Goal: Task Accomplishment & Management: Use online tool/utility

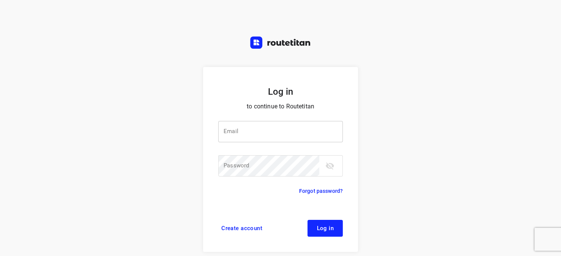
drag, startPoint x: 268, startPoint y: 134, endPoint x: 283, endPoint y: 141, distance: 16.4
click at [223, 76] on input "email" at bounding box center [280, 131] width 125 height 21
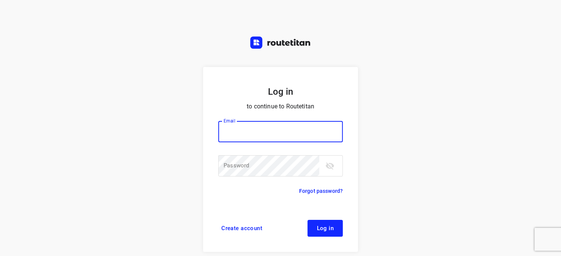
type input "horeca@kaddour.nl"
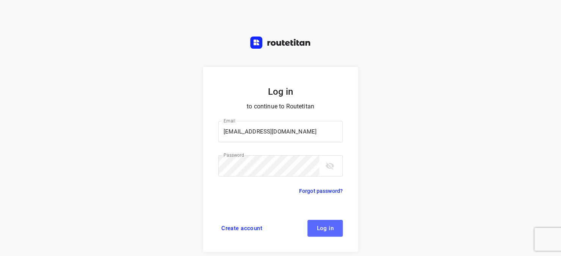
click at [223, 76] on span "Log in" at bounding box center [325, 228] width 17 height 6
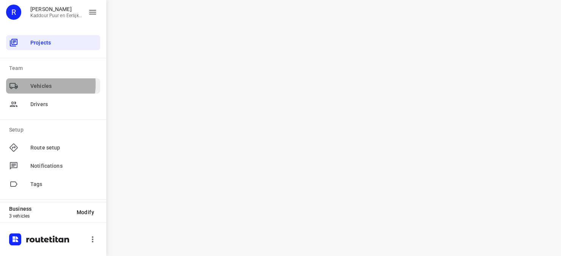
click at [34, 84] on span "Vehicles" at bounding box center [63, 86] width 67 height 8
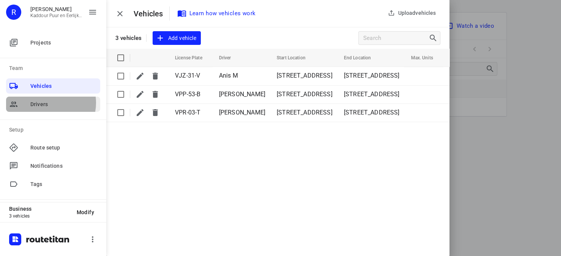
click at [48, 103] on span "Drivers" at bounding box center [63, 104] width 67 height 8
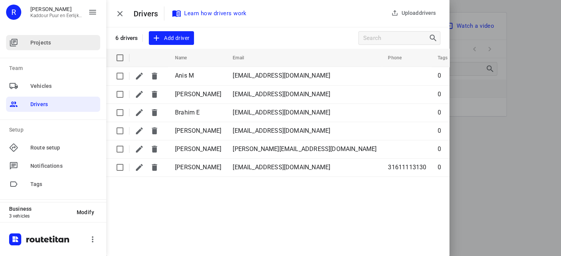
drag, startPoint x: 38, startPoint y: 44, endPoint x: 54, endPoint y: 45, distance: 16.3
click at [38, 44] on span "Projects" at bounding box center [63, 43] width 67 height 8
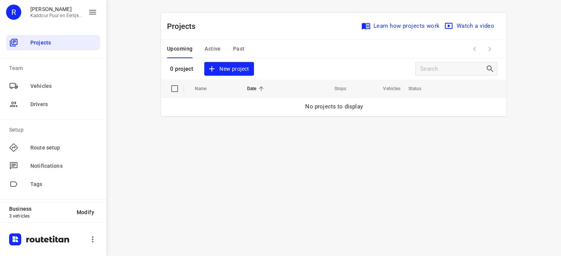
click at [215, 50] on span "Active" at bounding box center [213, 48] width 16 height 9
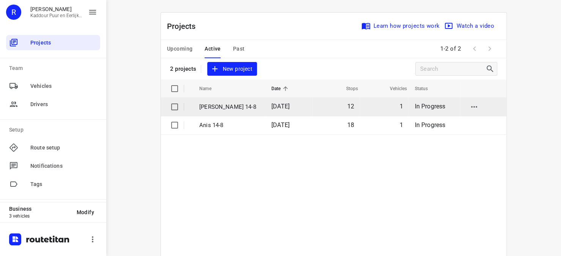
click at [204, 108] on p "Anwar 14-8" at bounding box center [229, 107] width 61 height 9
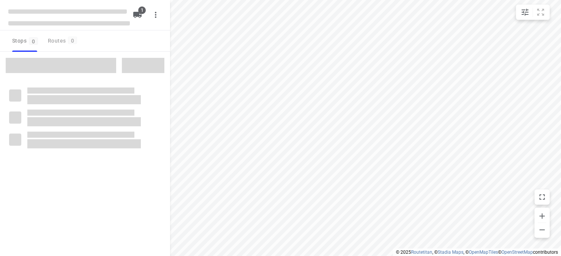
type input "distance"
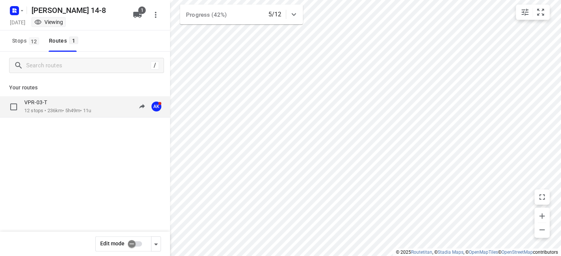
click at [82, 111] on p "12 stops • 236km • 5h49m • 11u" at bounding box center [57, 110] width 67 height 7
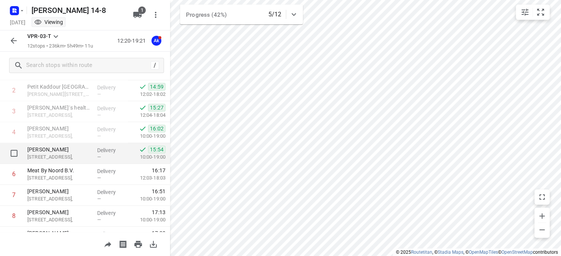
scroll to position [76, 0]
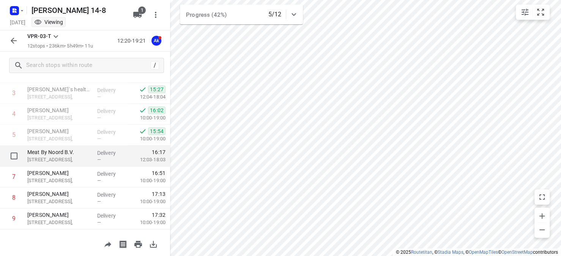
click at [74, 158] on p "Kortlandstraat 5," at bounding box center [59, 160] width 64 height 8
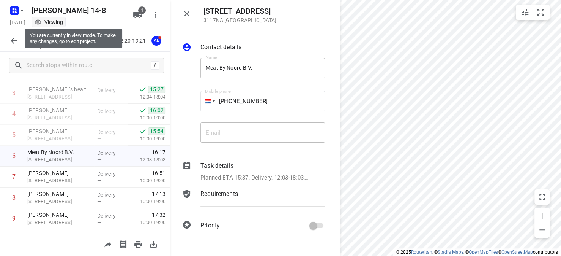
click at [63, 22] on div "Viewing" at bounding box center [48, 22] width 29 height 8
click at [63, 25] on div "Viewing" at bounding box center [48, 22] width 29 height 8
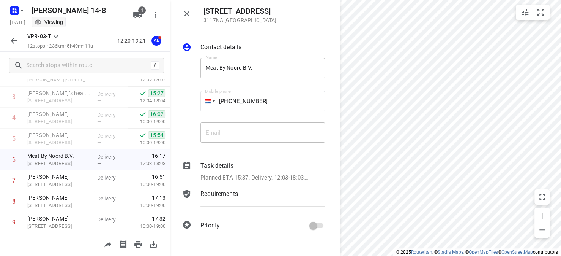
scroll to position [0, 0]
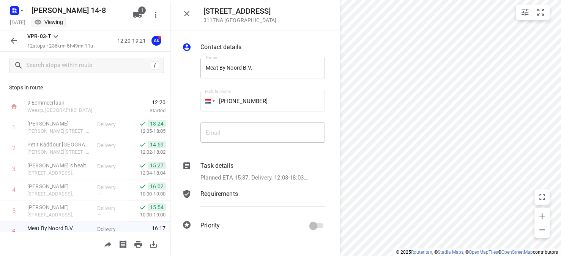
click at [47, 7] on div "Anwar 14-8" at bounding box center [68, 10] width 122 height 14
click at [16, 40] on icon "button" at bounding box center [14, 41] width 6 height 6
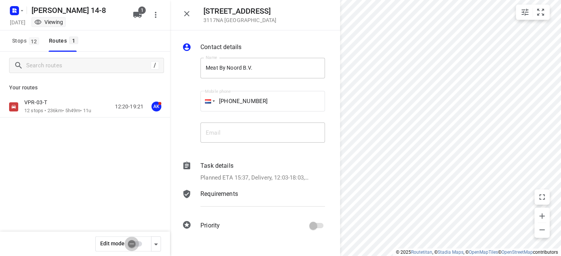
click at [137, 242] on input "checkbox" at bounding box center [131, 243] width 43 height 14
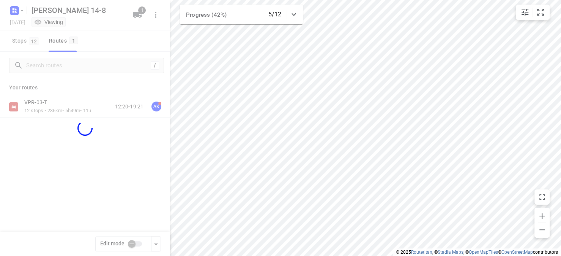
checkbox input "true"
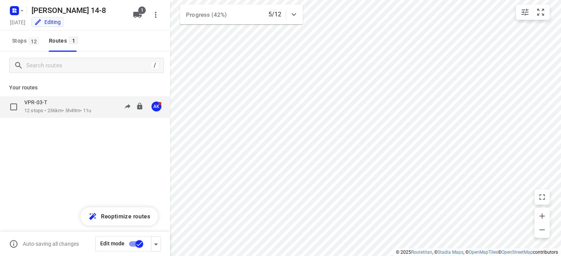
click at [49, 106] on div "VPR-03-T" at bounding box center [57, 103] width 67 height 8
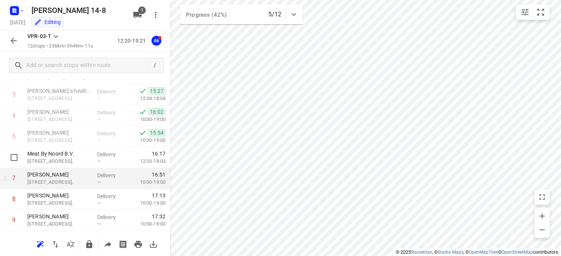
scroll to position [76, 0]
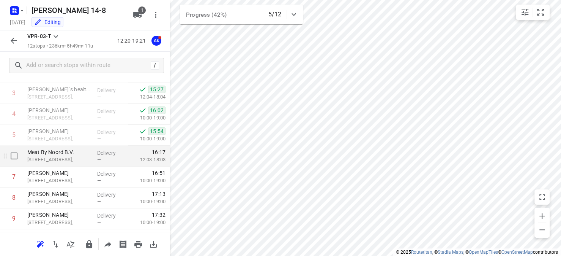
click at [70, 161] on p "Kortlandstraat 5," at bounding box center [59, 160] width 64 height 8
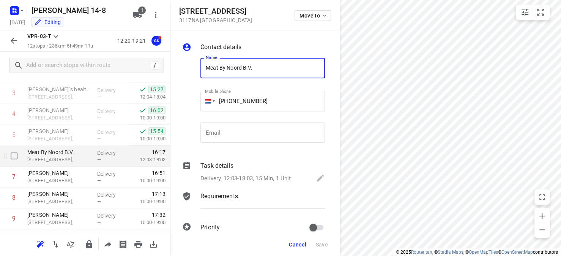
click at [89, 159] on div "Meat By Noord B.V. Kortlandstraat 5," at bounding box center [59, 155] width 70 height 21
click at [77, 160] on p "Kortlandstraat 5," at bounding box center [59, 160] width 64 height 8
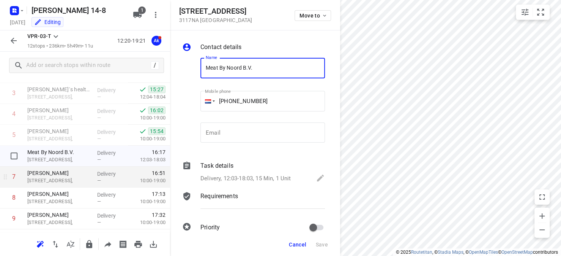
scroll to position [114, 0]
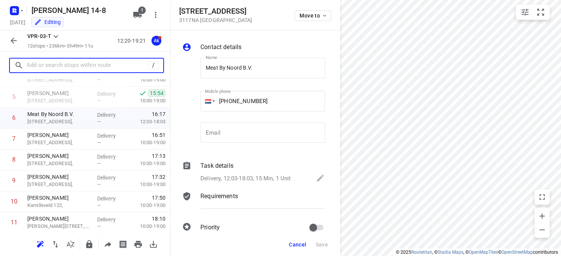
click at [68, 66] on input "text" at bounding box center [88, 66] width 122 height 12
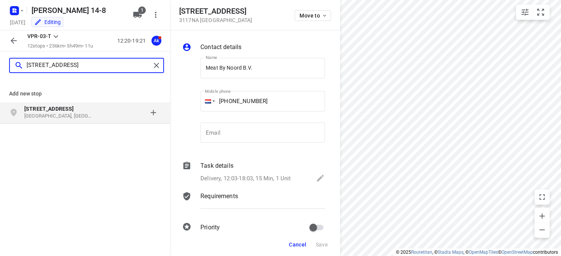
type input "Jensiusstraat 62B"
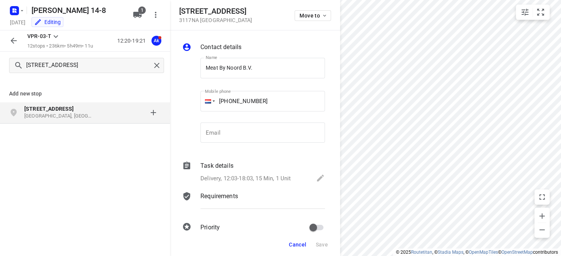
click at [62, 107] on b "Jensiusstraat 62b" at bounding box center [48, 109] width 49 height 6
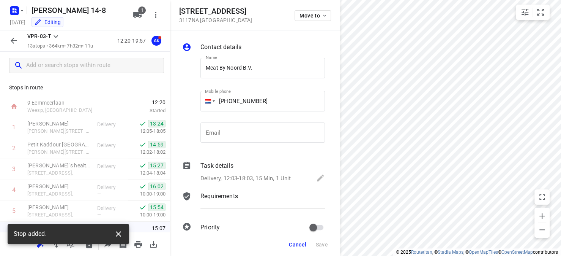
click at [119, 235] on icon "button" at bounding box center [118, 233] width 9 height 9
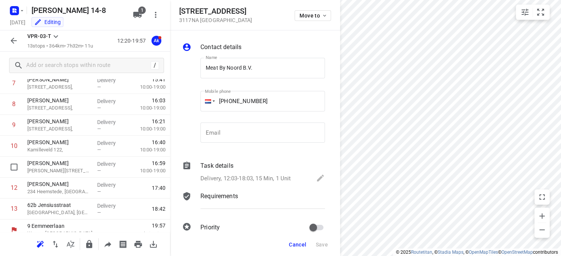
scroll to position [178, 0]
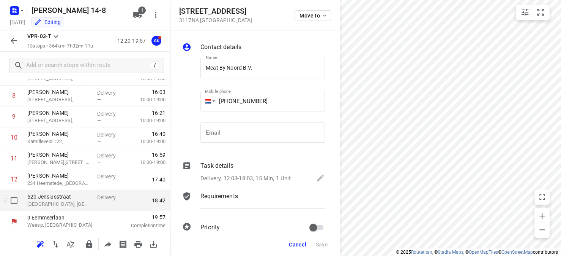
click at [88, 202] on p "Rotterdam, Netherlands" at bounding box center [59, 204] width 64 height 8
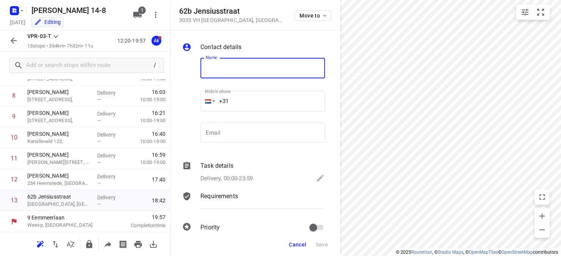
click at [217, 72] on input "text" at bounding box center [263, 68] width 125 height 21
type input "J"
type input "Meat by Noord (juiste adres)"
click at [233, 101] on input "+31" at bounding box center [263, 101] width 125 height 21
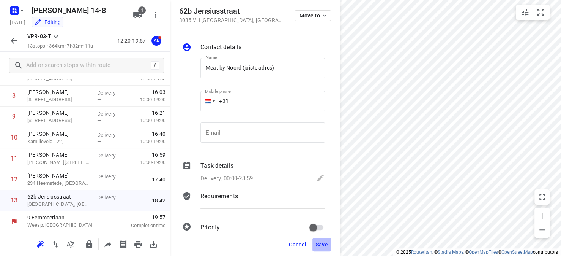
click at [319, 244] on span "Save" at bounding box center [322, 244] width 13 height 6
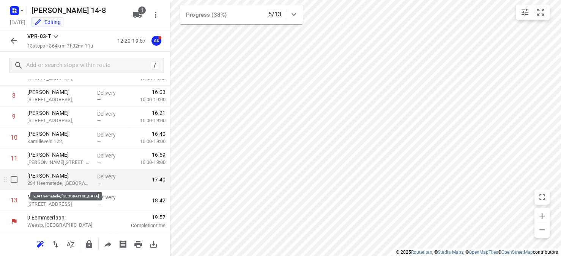
click at [79, 183] on p "234 Heemstede, Amstelveen" at bounding box center [59, 183] width 64 height 8
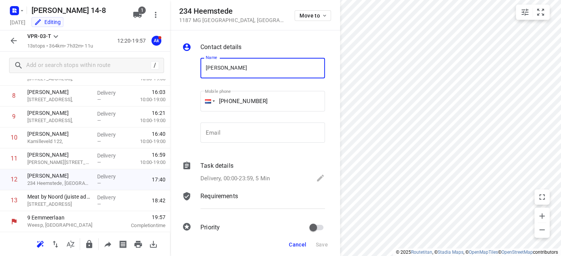
click at [299, 245] on span "Cancel" at bounding box center [297, 244] width 17 height 6
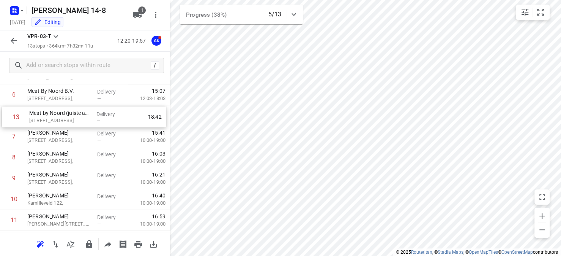
scroll to position [129, 0]
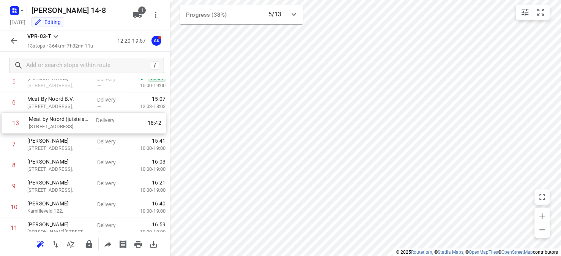
drag, startPoint x: 66, startPoint y: 200, endPoint x: 68, endPoint y: 121, distance: 79.0
click at [68, 121] on div "1 Kaddour Osdorp Martini van Geffenstraat 29C, Delivery — 13:24 12:05-18:05 2 P…" at bounding box center [85, 124] width 170 height 272
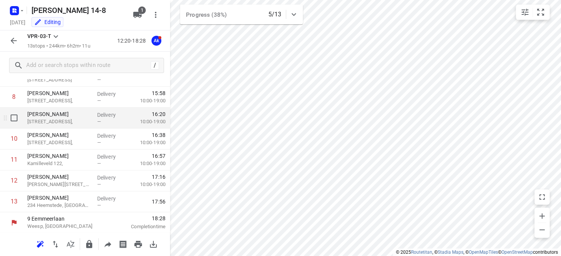
scroll to position [178, 0]
